Goal: Task Accomplishment & Management: Complete application form

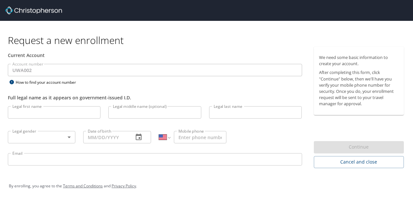
select select "US"
click at [22, 113] on input "Legal first name" at bounding box center [54, 112] width 93 height 12
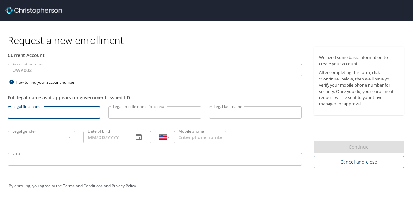
type input "Rashmi"
type input "[PERSON_NAME]"
type input "[PHONE_NUMBER]"
click at [49, 140] on body "Request a new enrollment Current Account Account number UWA002 Account number H…" at bounding box center [206, 108] width 413 height 217
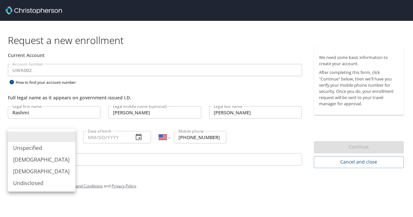
click at [40, 172] on li "[DEMOGRAPHIC_DATA]" at bounding box center [42, 172] width 68 height 12
type input "[DEMOGRAPHIC_DATA]"
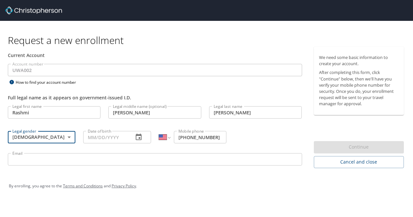
click at [121, 142] on input "Date of birth" at bounding box center [105, 137] width 45 height 12
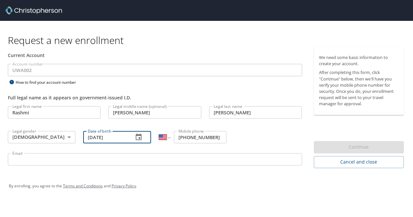
type input "[DATE]"
click at [120, 161] on input "Email" at bounding box center [155, 159] width 294 height 12
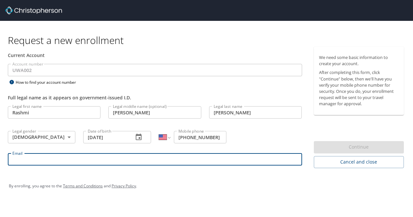
type input "[EMAIL_ADDRESS][DOMAIN_NAME]"
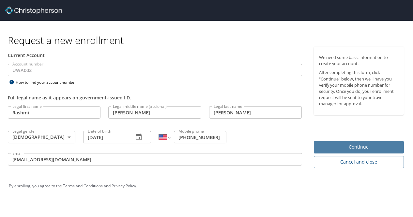
click at [354, 149] on span "Continue" at bounding box center [359, 147] width 80 height 8
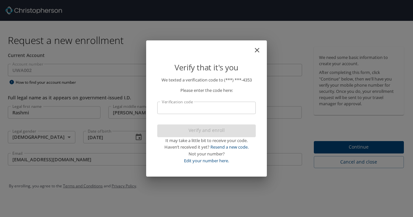
click at [177, 107] on input "Verification code" at bounding box center [206, 108] width 99 height 12
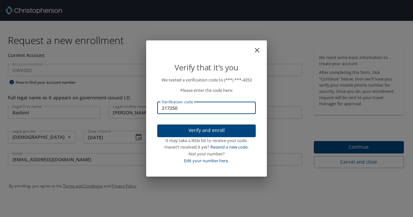
type input "217250"
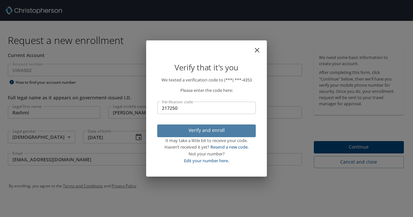
click at [200, 129] on span "Verify and enroll" at bounding box center [207, 131] width 88 height 8
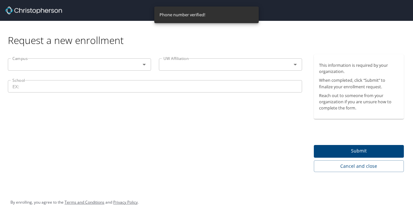
click at [145, 63] on icon "Open" at bounding box center [144, 65] width 8 height 8
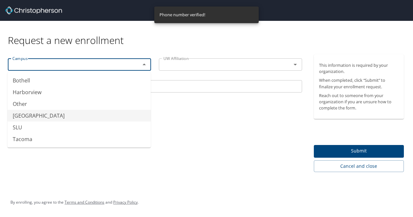
click at [72, 120] on li "[GEOGRAPHIC_DATA]" at bounding box center [79, 116] width 143 height 12
type input "[GEOGRAPHIC_DATA]"
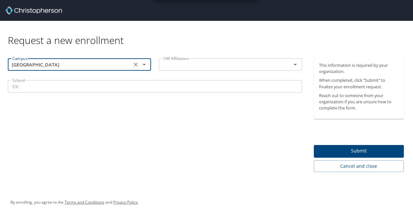
click at [294, 66] on icon "Open" at bounding box center [295, 65] width 8 height 8
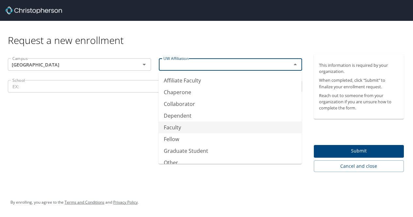
click at [215, 132] on li "Faculty" at bounding box center [230, 128] width 143 height 12
type input "Faculty"
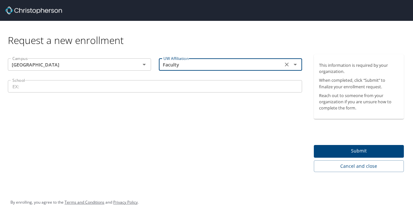
click at [49, 91] on input "School" at bounding box center [155, 86] width 294 height 12
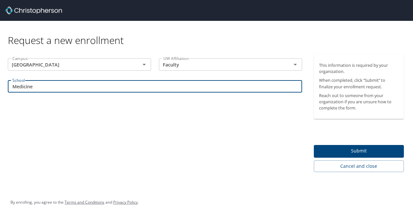
type input "Medicine"
click at [357, 149] on span "Submit" at bounding box center [359, 151] width 80 height 8
